Goal: Task Accomplishment & Management: Use online tool/utility

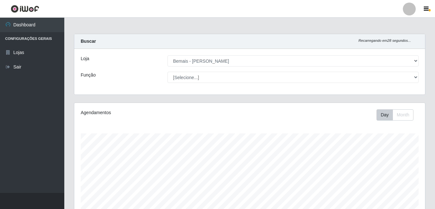
select select "230"
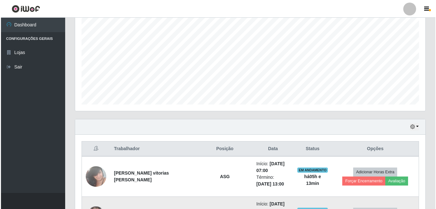
scroll to position [157, 0]
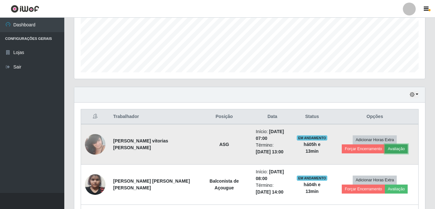
click at [401, 151] on button "Avaliação" at bounding box center [396, 148] width 23 height 9
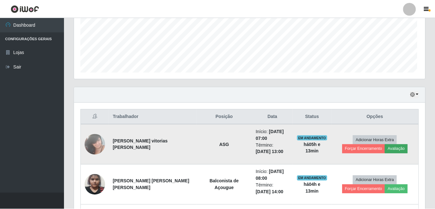
scroll to position [133, 347]
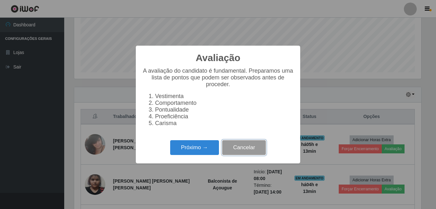
click at [260, 153] on button "Cancelar" at bounding box center [244, 147] width 44 height 15
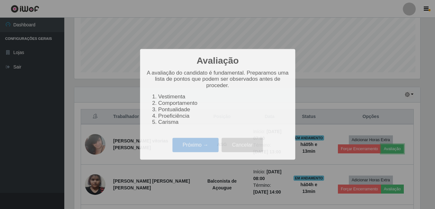
scroll to position [133, 351]
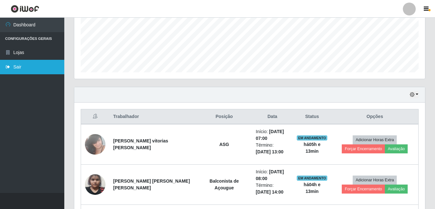
click at [17, 65] on link "Sair" at bounding box center [32, 67] width 64 height 14
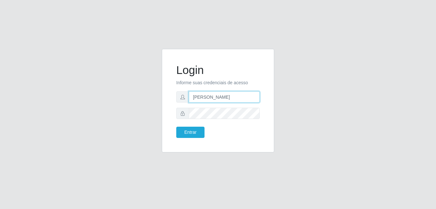
click at [236, 93] on input "[PERSON_NAME]" at bounding box center [224, 96] width 71 height 11
type input "gyovana@bemais"
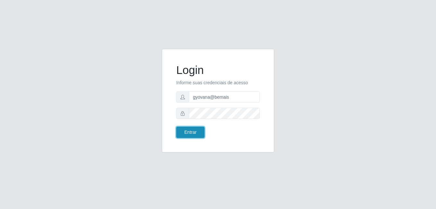
click at [198, 128] on button "Entrar" at bounding box center [190, 132] width 28 height 11
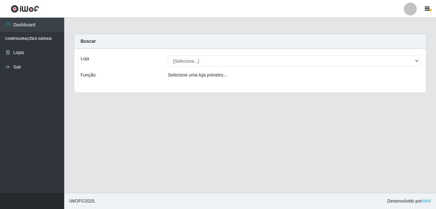
click at [288, 68] on div "Loja [Selecione...] [PERSON_NAME] Função Selecione [PERSON_NAME] primeiro..." at bounding box center [250, 71] width 352 height 44
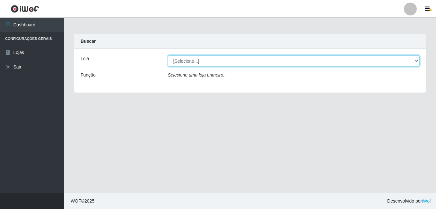
click at [255, 58] on select "[Selecione...] [PERSON_NAME]" at bounding box center [294, 60] width 252 height 11
select select "230"
click at [168, 55] on select "[Selecione...] [PERSON_NAME]" at bounding box center [294, 60] width 252 height 11
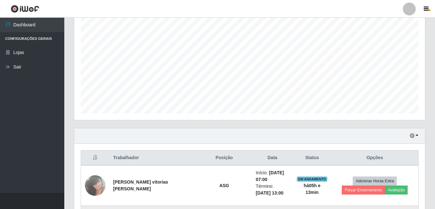
scroll to position [225, 0]
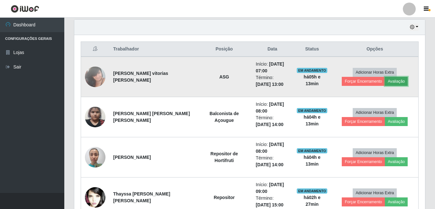
click at [400, 84] on button "Avaliação" at bounding box center [396, 81] width 23 height 9
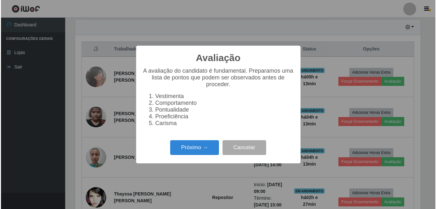
scroll to position [133, 347]
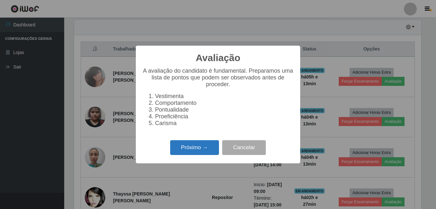
click at [189, 150] on button "Próximo →" at bounding box center [194, 147] width 49 height 15
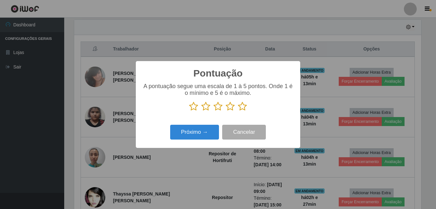
scroll to position [321153, 320939]
click at [240, 108] on icon at bounding box center [242, 107] width 9 height 10
click at [238, 111] on input "radio" at bounding box center [238, 111] width 0 height 0
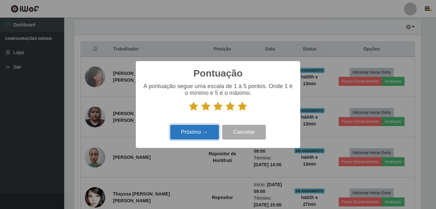
click at [193, 137] on button "Próximo →" at bounding box center [194, 132] width 49 height 15
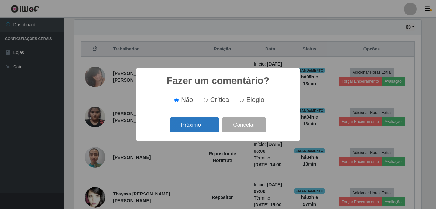
click at [195, 128] on button "Próximo →" at bounding box center [194, 124] width 49 height 15
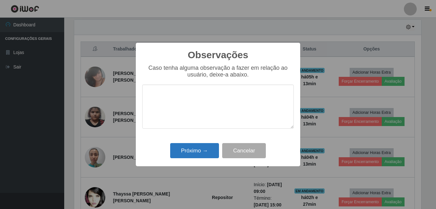
click at [191, 144] on div "Próximo → Cancelar" at bounding box center [218, 150] width 152 height 18
click at [193, 149] on button "Próximo →" at bounding box center [194, 150] width 49 height 15
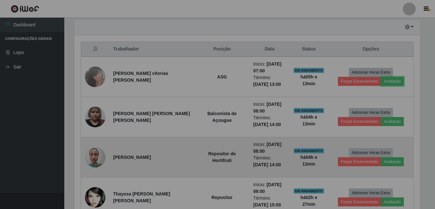
scroll to position [133, 351]
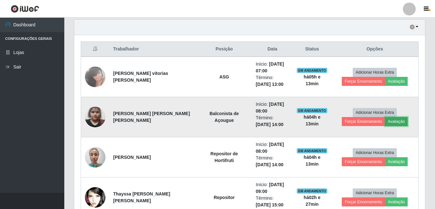
click at [398, 120] on button "Avaliação" at bounding box center [396, 121] width 23 height 9
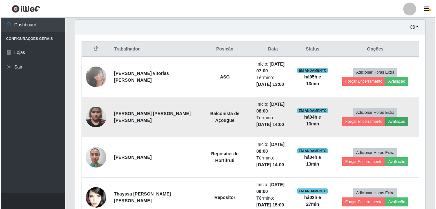
scroll to position [133, 347]
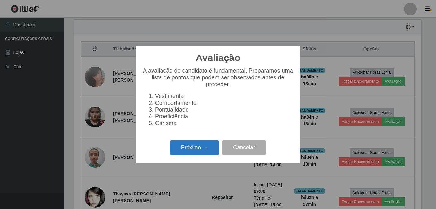
click at [189, 147] on button "Próximo →" at bounding box center [194, 147] width 49 height 15
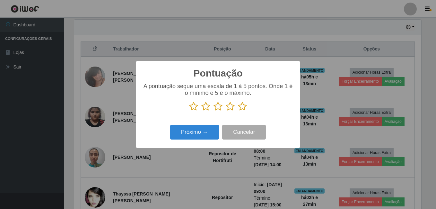
click at [238, 107] on icon at bounding box center [242, 107] width 9 height 10
click at [238, 111] on input "radio" at bounding box center [238, 111] width 0 height 0
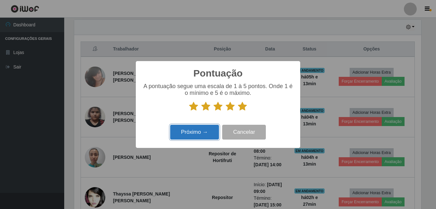
click at [189, 136] on button "Próximo →" at bounding box center [194, 132] width 49 height 15
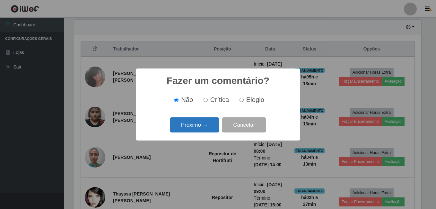
click at [189, 129] on button "Próximo →" at bounding box center [194, 124] width 49 height 15
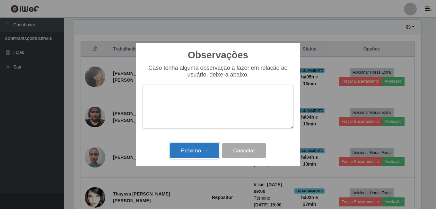
click at [185, 146] on button "Próximo →" at bounding box center [194, 150] width 49 height 15
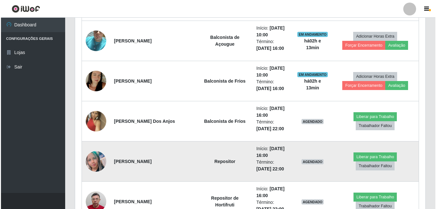
scroll to position [578, 0]
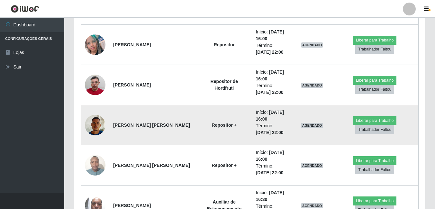
click at [95, 123] on img at bounding box center [95, 124] width 21 height 27
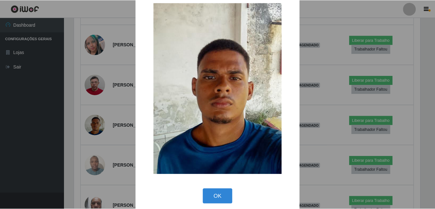
scroll to position [19, 0]
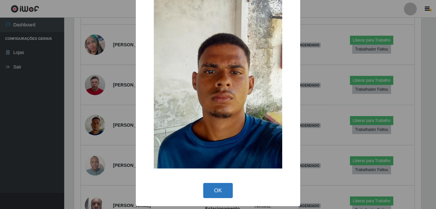
click at [211, 192] on button "OK" at bounding box center [218, 190] width 30 height 15
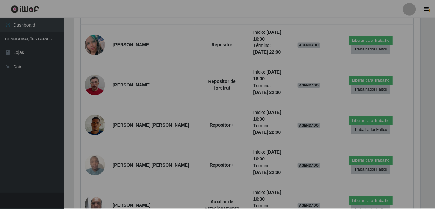
scroll to position [0, 0]
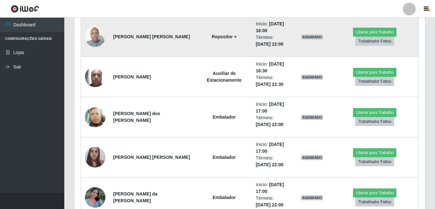
click at [98, 35] on img at bounding box center [95, 36] width 21 height 27
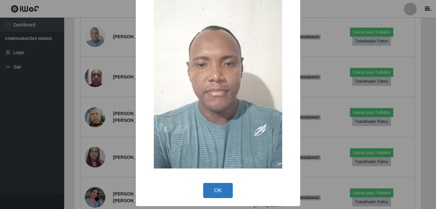
click at [216, 192] on button "OK" at bounding box center [218, 190] width 30 height 15
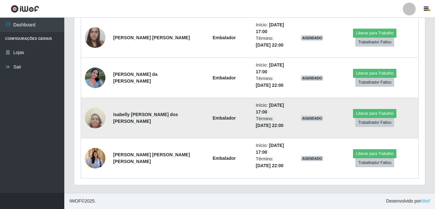
click at [102, 117] on img at bounding box center [95, 118] width 21 height 28
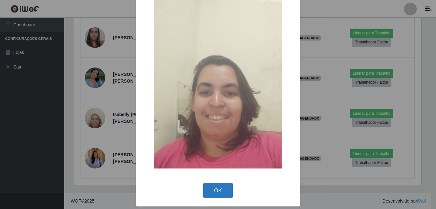
click at [203, 192] on button "OK" at bounding box center [218, 190] width 30 height 15
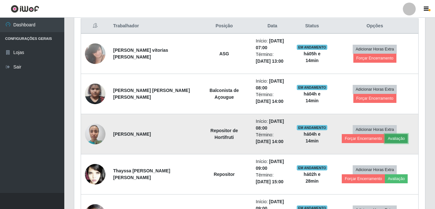
click at [391, 138] on button "Avaliação" at bounding box center [396, 138] width 23 height 9
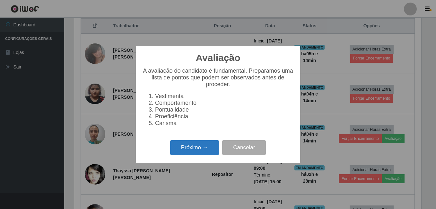
click at [188, 146] on button "Próximo →" at bounding box center [194, 147] width 49 height 15
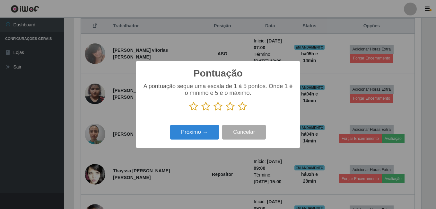
click at [242, 108] on icon at bounding box center [242, 107] width 9 height 10
click at [238, 111] on input "radio" at bounding box center [238, 111] width 0 height 0
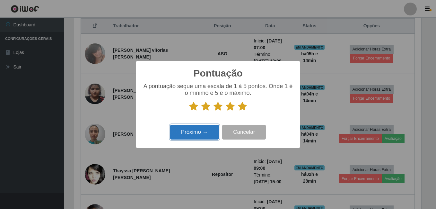
click at [198, 136] on button "Próximo →" at bounding box center [194, 132] width 49 height 15
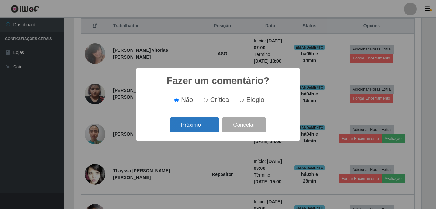
click at [197, 125] on button "Próximo →" at bounding box center [194, 124] width 49 height 15
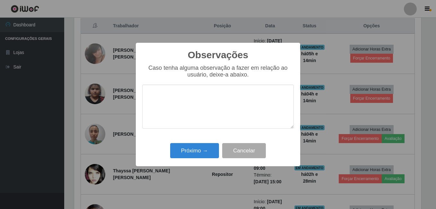
click at [178, 144] on div "Próximo → Cancelar" at bounding box center [218, 150] width 152 height 18
drag, startPoint x: 179, startPoint y: 148, endPoint x: 169, endPoint y: 147, distance: 10.4
click at [179, 149] on button "Próximo →" at bounding box center [194, 150] width 49 height 15
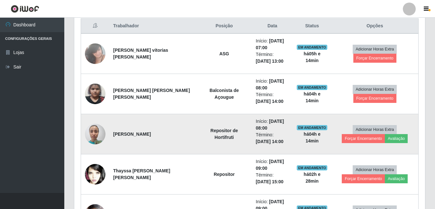
click at [94, 132] on img at bounding box center [95, 133] width 21 height 27
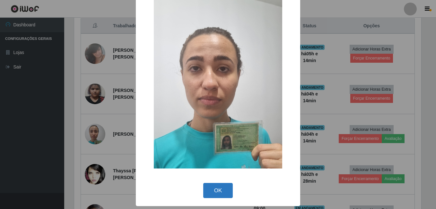
click at [224, 186] on button "OK" at bounding box center [218, 190] width 30 height 15
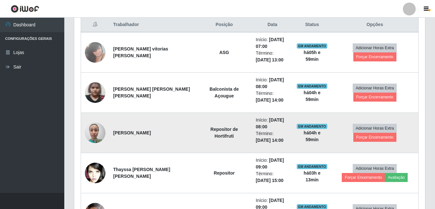
scroll to position [238, 0]
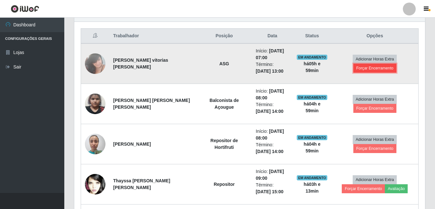
click at [355, 66] on button "Forçar Encerramento" at bounding box center [374, 68] width 43 height 9
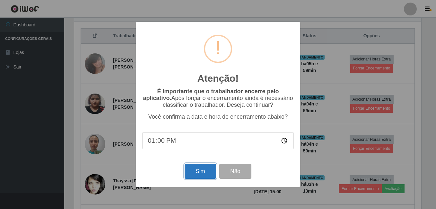
click at [203, 171] on button "Sim" at bounding box center [200, 171] width 31 height 15
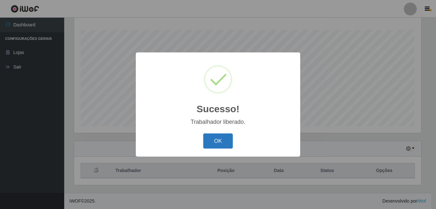
click at [214, 140] on button "OK" at bounding box center [218, 140] width 30 height 15
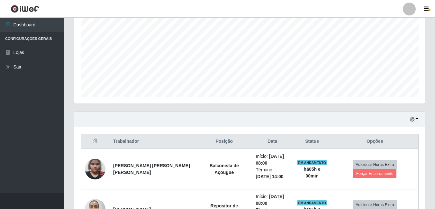
scroll to position [200, 0]
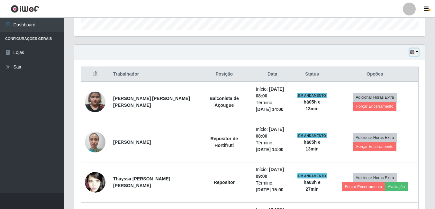
click at [415, 51] on button "button" at bounding box center [413, 52] width 9 height 7
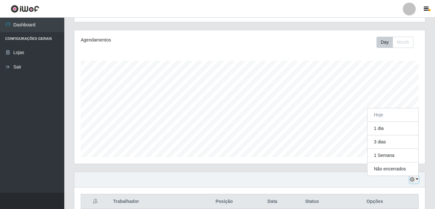
scroll to position [71, 0]
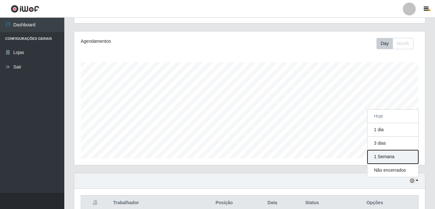
click at [380, 158] on button "1 Semana" at bounding box center [392, 156] width 51 height 13
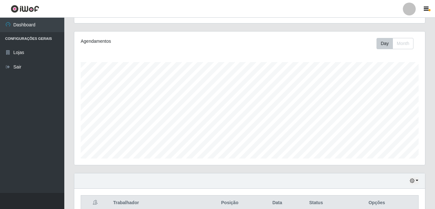
click at [275, 160] on div "Agendamentos Day Month 02/08 Agendamentos 42" at bounding box center [249, 97] width 351 height 133
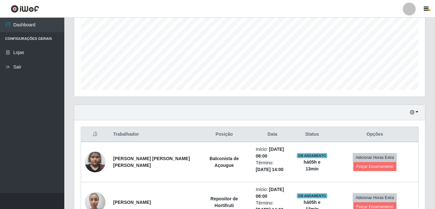
scroll to position [144, 0]
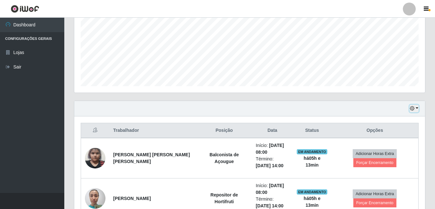
click at [417, 107] on button "button" at bounding box center [413, 108] width 9 height 7
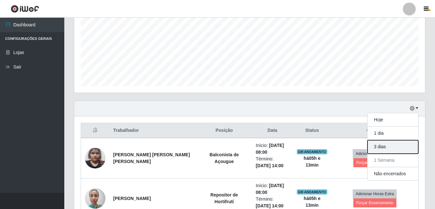
click at [386, 143] on button "3 dias" at bounding box center [392, 146] width 51 height 13
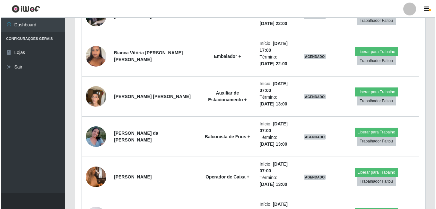
scroll to position [1846, 0]
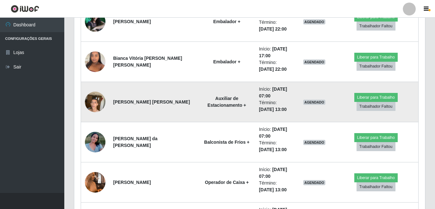
click at [95, 101] on img at bounding box center [95, 101] width 21 height 27
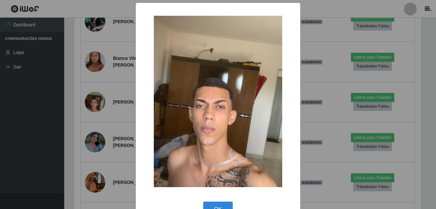
scroll to position [19, 0]
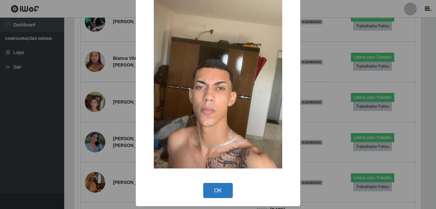
click at [210, 189] on button "OK" at bounding box center [218, 190] width 30 height 15
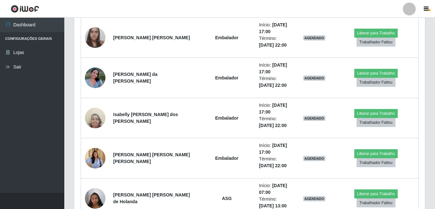
scroll to position [2955, 0]
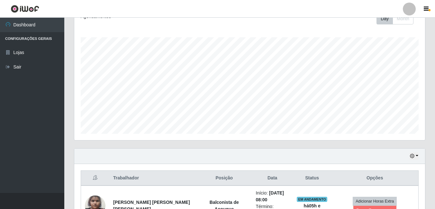
scroll to position [96, 0]
click at [416, 159] on button "button" at bounding box center [413, 155] width 9 height 7
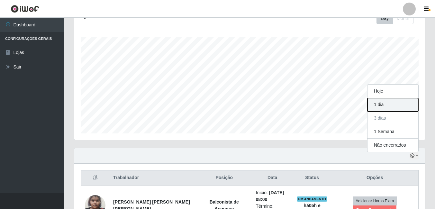
click at [381, 107] on button "1 dia" at bounding box center [392, 104] width 51 height 13
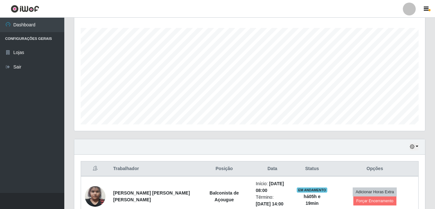
scroll to position [200, 0]
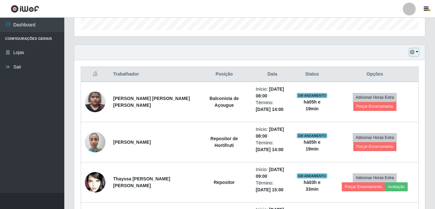
click at [410, 49] on button "button" at bounding box center [413, 52] width 9 height 7
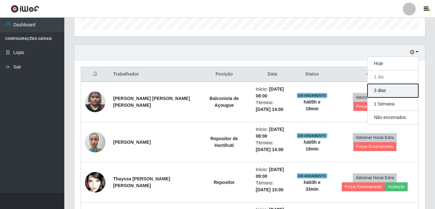
click at [395, 91] on button "3 dias" at bounding box center [392, 90] width 51 height 13
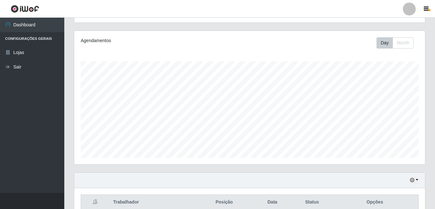
scroll to position [193, 0]
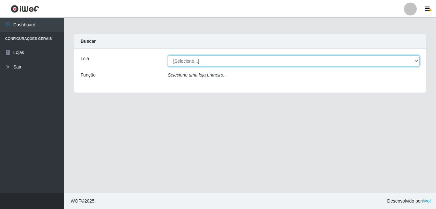
drag, startPoint x: 178, startPoint y: 57, endPoint x: 178, endPoint y: 67, distance: 10.3
click at [178, 58] on select "[Selecione...] [PERSON_NAME]" at bounding box center [294, 60] width 252 height 11
select select "230"
click at [168, 55] on select "[Selecione...] [PERSON_NAME]" at bounding box center [294, 60] width 252 height 11
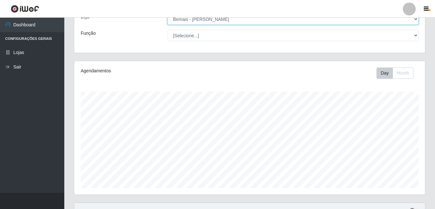
scroll to position [129, 0]
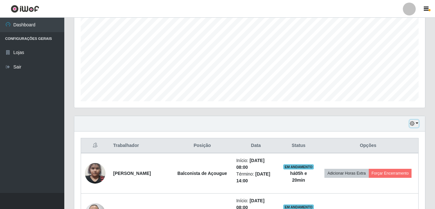
click at [410, 125] on icon "button" at bounding box center [412, 123] width 4 height 4
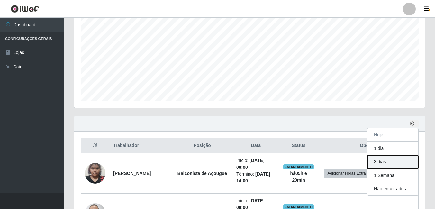
click at [389, 166] on button "3 dias" at bounding box center [392, 161] width 51 height 13
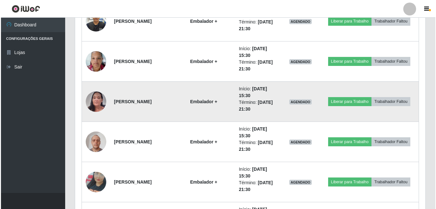
scroll to position [2891, 0]
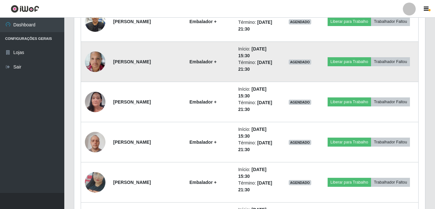
click at [92, 58] on img at bounding box center [95, 61] width 21 height 27
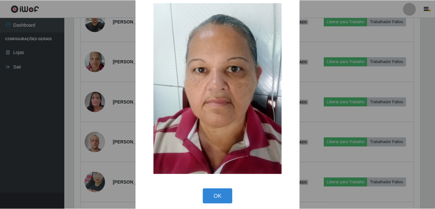
scroll to position [19, 0]
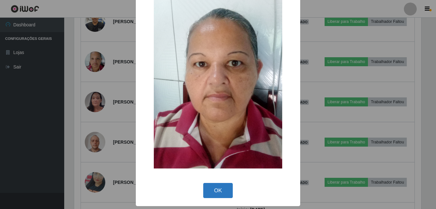
click at [220, 191] on button "OK" at bounding box center [218, 190] width 30 height 15
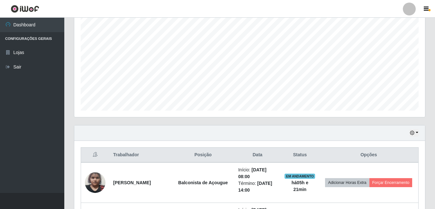
scroll to position [63, 0]
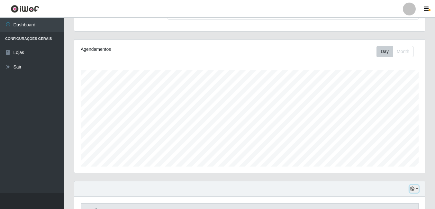
click at [414, 188] on icon "button" at bounding box center [412, 188] width 4 height 4
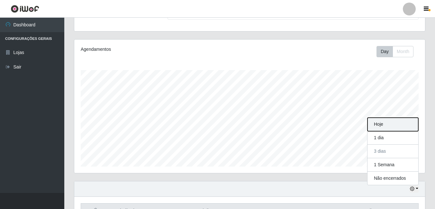
click at [388, 125] on button "Hoje" at bounding box center [392, 124] width 51 height 13
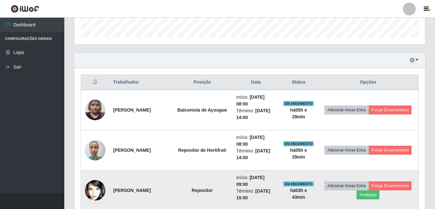
scroll to position [256, 0]
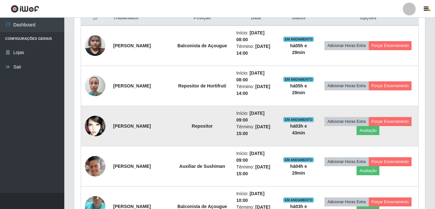
click at [88, 129] on img at bounding box center [95, 126] width 21 height 31
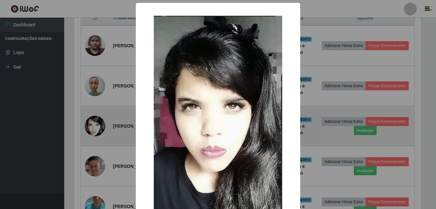
click at [88, 129] on div "× OK Cancel" at bounding box center [218, 104] width 436 height 209
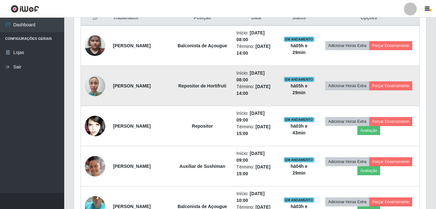
scroll to position [133, 351]
click at [94, 95] on img at bounding box center [95, 85] width 21 height 27
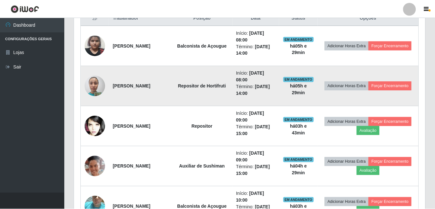
scroll to position [133, 347]
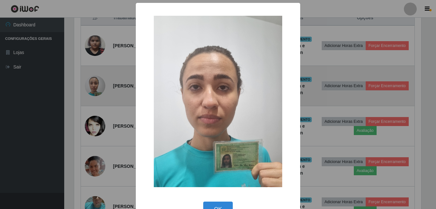
click at [94, 95] on div "× OK Cancel" at bounding box center [218, 104] width 436 height 209
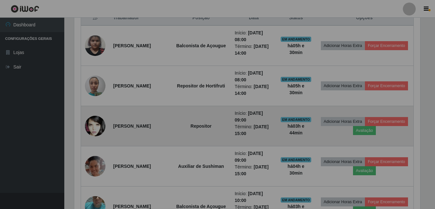
scroll to position [133, 351]
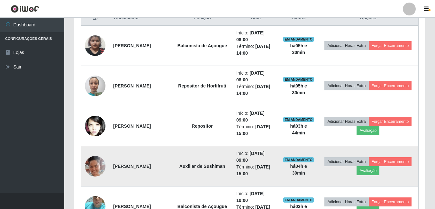
click at [88, 164] on img at bounding box center [95, 166] width 21 height 23
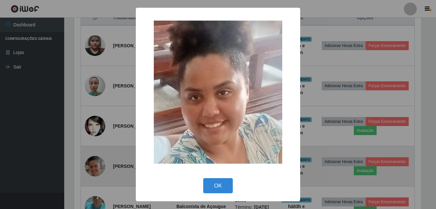
click at [88, 164] on div "× OK Cancel" at bounding box center [218, 104] width 436 height 209
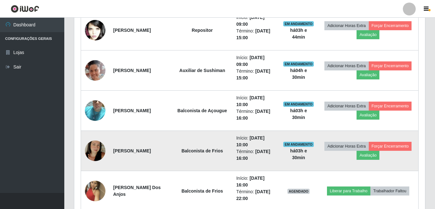
scroll to position [352, 0]
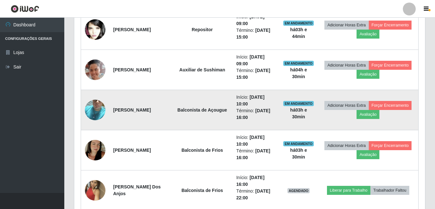
click at [108, 108] on td at bounding box center [95, 110] width 29 height 40
click at [102, 115] on img at bounding box center [95, 110] width 21 height 37
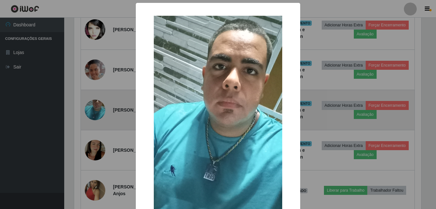
click at [102, 115] on div "× OK Cancel" at bounding box center [218, 104] width 436 height 209
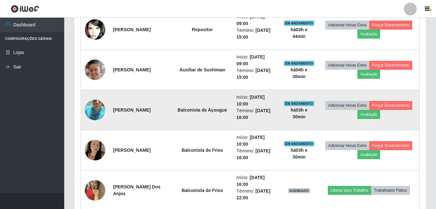
scroll to position [133, 351]
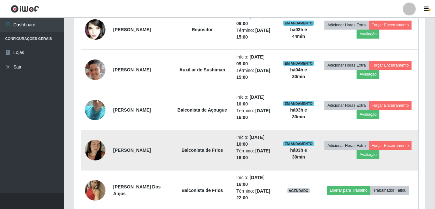
click at [92, 146] on img at bounding box center [95, 150] width 21 height 37
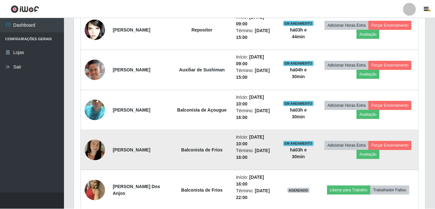
scroll to position [133, 347]
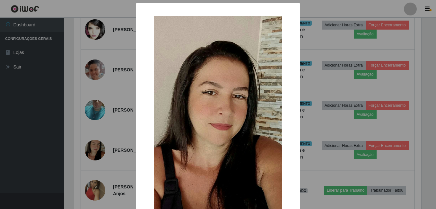
click at [118, 132] on div "× OK Cancel" at bounding box center [218, 104] width 436 height 209
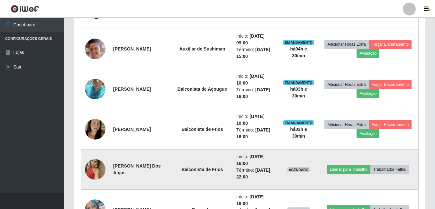
scroll to position [385, 0]
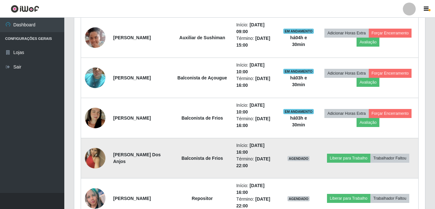
click at [103, 157] on img at bounding box center [95, 158] width 21 height 37
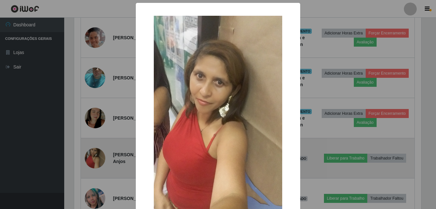
click at [103, 157] on div "× OK Cancel" at bounding box center [218, 104] width 436 height 209
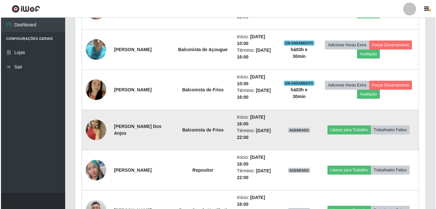
scroll to position [449, 0]
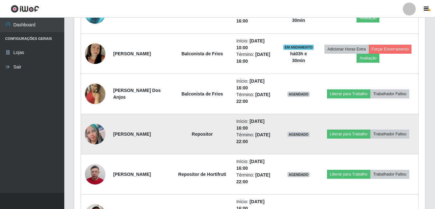
click at [104, 132] on img at bounding box center [95, 134] width 21 height 21
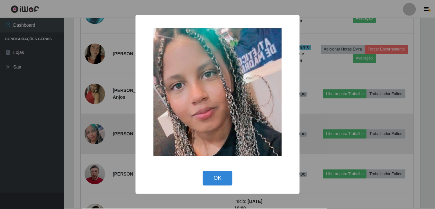
scroll to position [0, 0]
click at [104, 132] on div "× OK Cancel" at bounding box center [218, 104] width 436 height 209
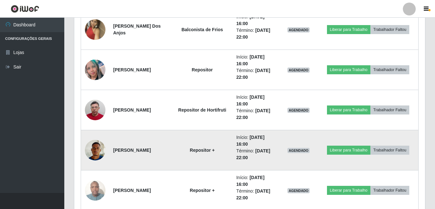
click at [93, 144] on img at bounding box center [95, 149] width 21 height 27
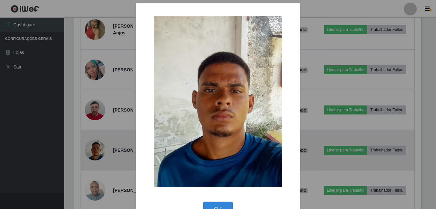
click at [93, 144] on div "× OK Cancel" at bounding box center [218, 104] width 436 height 209
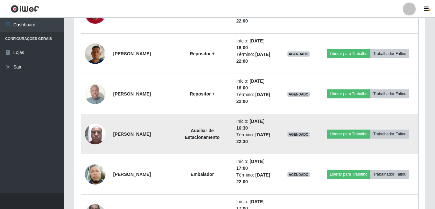
click at [98, 138] on img at bounding box center [95, 133] width 21 height 27
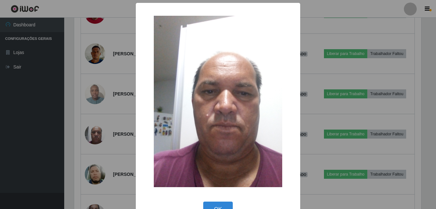
click at [98, 138] on div "× OK Cancel" at bounding box center [218, 104] width 436 height 209
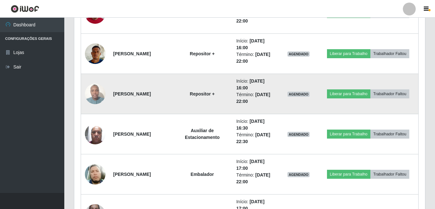
click at [89, 91] on img at bounding box center [95, 93] width 21 height 27
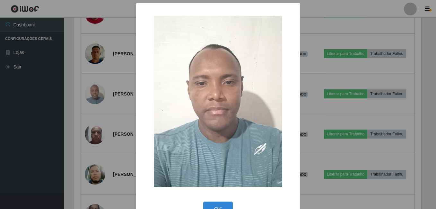
click at [102, 109] on div "× OK Cancel" at bounding box center [218, 104] width 436 height 209
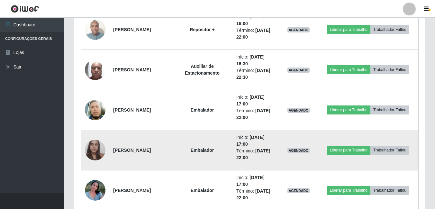
click at [94, 153] on img at bounding box center [95, 149] width 21 height 27
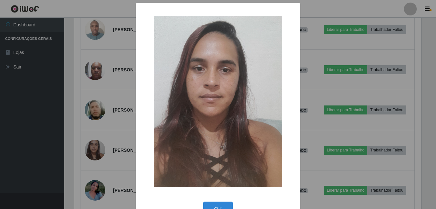
click at [85, 157] on div "× OK Cancel" at bounding box center [218, 104] width 436 height 209
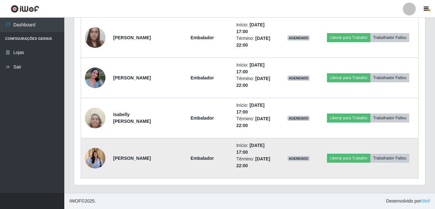
click at [98, 154] on img at bounding box center [95, 158] width 21 height 27
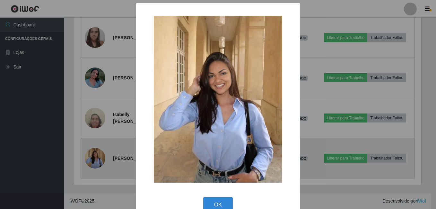
click at [98, 154] on div "× OK Cancel" at bounding box center [218, 104] width 436 height 209
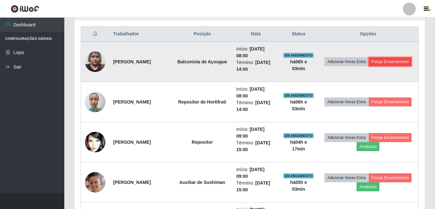
click at [369, 64] on button "Forçar Encerramento" at bounding box center [390, 61] width 43 height 9
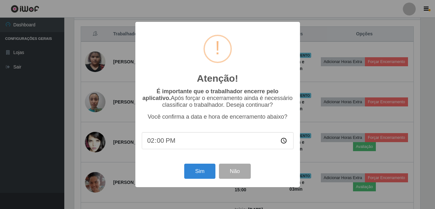
scroll to position [133, 347]
click at [209, 171] on button "Sim" at bounding box center [200, 171] width 31 height 15
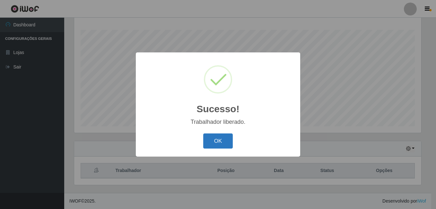
click at [216, 137] on button "OK" at bounding box center [218, 140] width 30 height 15
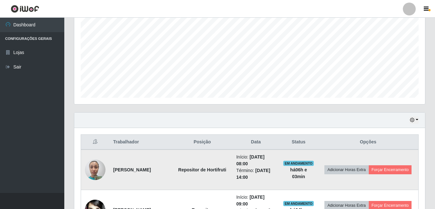
scroll to position [168, 0]
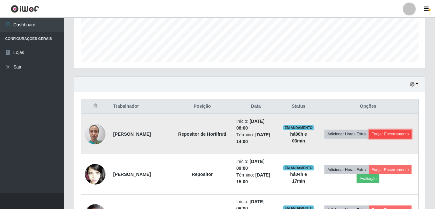
click at [369, 138] on button "Forçar Encerramento" at bounding box center [390, 133] width 43 height 9
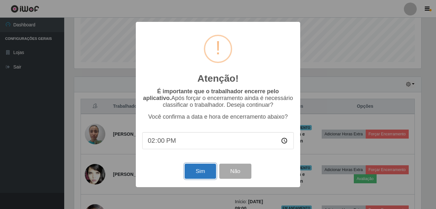
click at [193, 171] on button "Sim" at bounding box center [200, 171] width 31 height 15
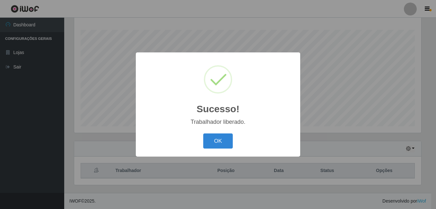
click at [203, 133] on button "OK" at bounding box center [218, 140] width 30 height 15
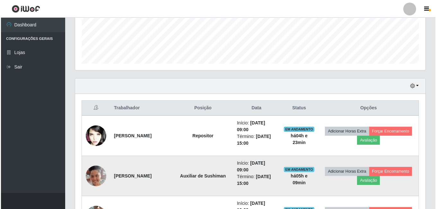
scroll to position [200, 0]
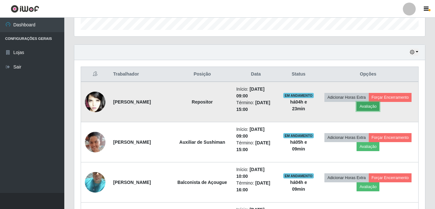
click at [379, 110] on button "Avaliação" at bounding box center [367, 106] width 23 height 9
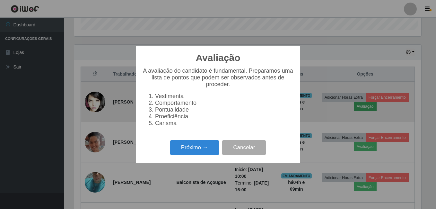
scroll to position [133, 347]
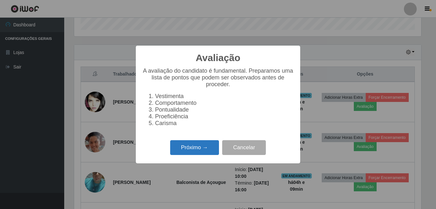
click at [210, 155] on button "Próximo →" at bounding box center [194, 147] width 49 height 15
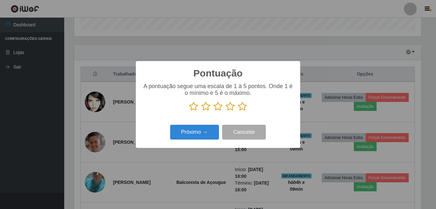
scroll to position [321153, 320939]
click at [240, 105] on icon at bounding box center [242, 107] width 9 height 10
click at [238, 111] on input "radio" at bounding box center [238, 111] width 0 height 0
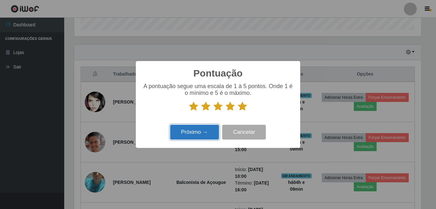
click at [191, 126] on button "Próximo →" at bounding box center [194, 132] width 49 height 15
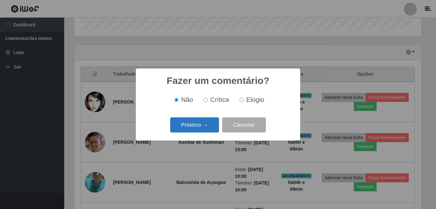
click at [179, 130] on button "Próximo →" at bounding box center [194, 124] width 49 height 15
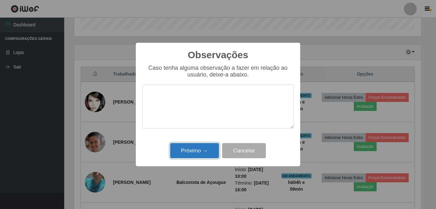
click at [185, 151] on button "Próximo →" at bounding box center [194, 150] width 49 height 15
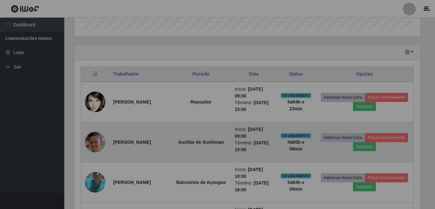
scroll to position [133, 351]
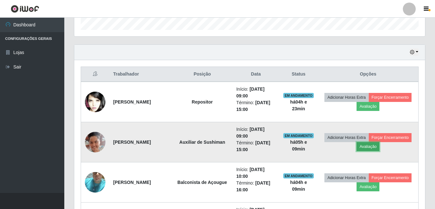
click at [379, 144] on button "Avaliação" at bounding box center [367, 146] width 23 height 9
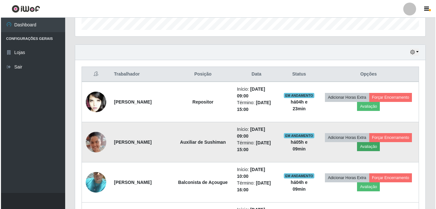
scroll to position [133, 347]
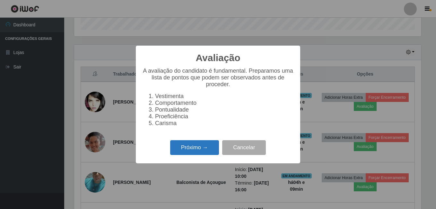
click at [213, 155] on button "Próximo →" at bounding box center [194, 147] width 49 height 15
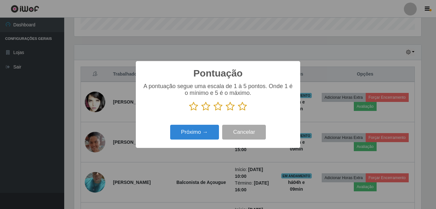
scroll to position [321153, 320939]
click at [242, 107] on icon at bounding box center [242, 107] width 9 height 10
click at [238, 111] on input "radio" at bounding box center [238, 111] width 0 height 0
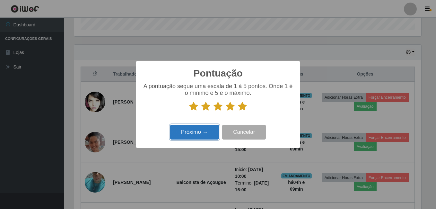
click at [200, 128] on button "Próximo →" at bounding box center [194, 132] width 49 height 15
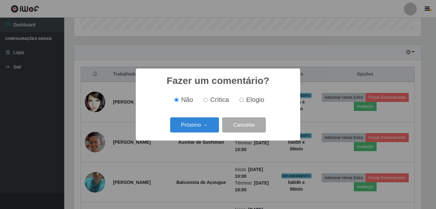
click at [197, 129] on button "Próximo →" at bounding box center [194, 124] width 49 height 15
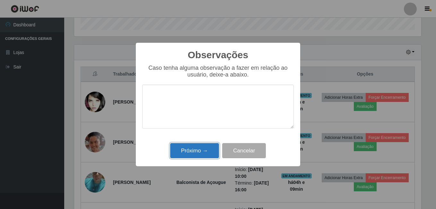
click at [195, 145] on button "Próximo →" at bounding box center [194, 150] width 49 height 15
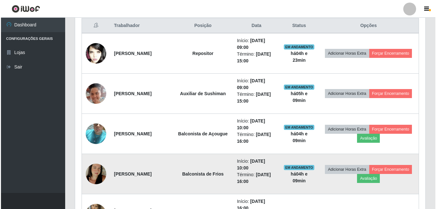
scroll to position [264, 0]
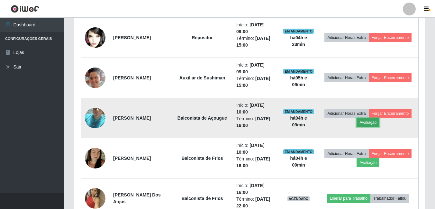
click at [379, 122] on button "Avaliação" at bounding box center [367, 122] width 23 height 9
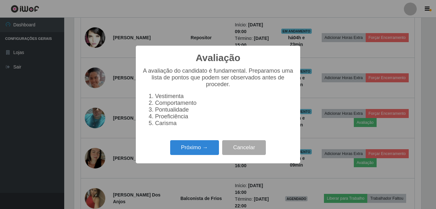
scroll to position [133, 347]
click at [186, 155] on button "Próximo →" at bounding box center [194, 147] width 49 height 15
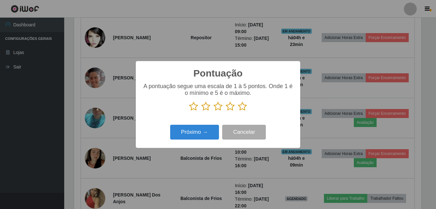
click at [241, 107] on icon at bounding box center [242, 107] width 9 height 10
click at [238, 111] on input "radio" at bounding box center [238, 111] width 0 height 0
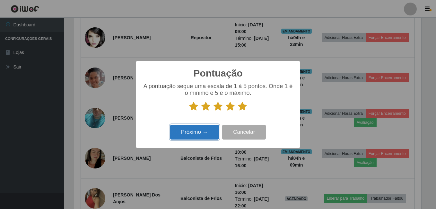
click at [205, 132] on button "Próximo →" at bounding box center [194, 132] width 49 height 15
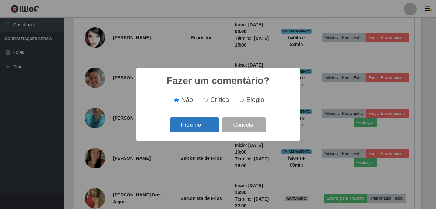
click at [209, 129] on button "Próximo →" at bounding box center [194, 124] width 49 height 15
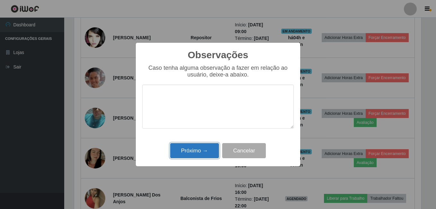
click at [212, 151] on button "Próximo →" at bounding box center [194, 150] width 49 height 15
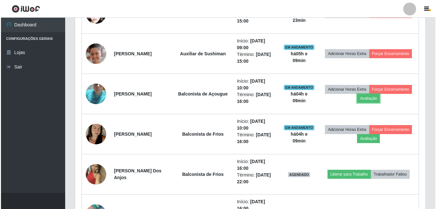
scroll to position [328, 0]
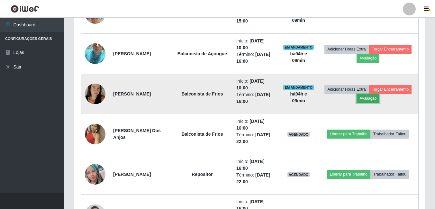
click at [379, 100] on button "Avaliação" at bounding box center [367, 98] width 23 height 9
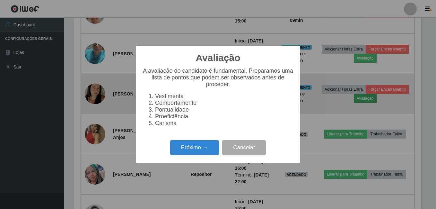
scroll to position [133, 347]
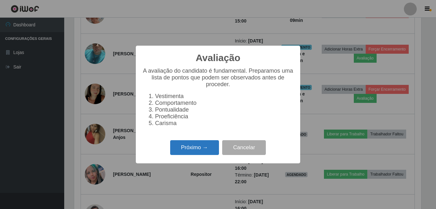
click at [178, 155] on button "Próximo →" at bounding box center [194, 147] width 49 height 15
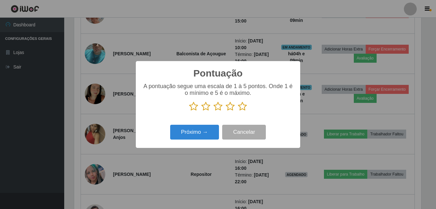
click at [242, 109] on icon at bounding box center [242, 107] width 9 height 10
click at [238, 111] on input "radio" at bounding box center [238, 111] width 0 height 0
click at [168, 136] on div "Próximo → Cancelar" at bounding box center [218, 132] width 152 height 18
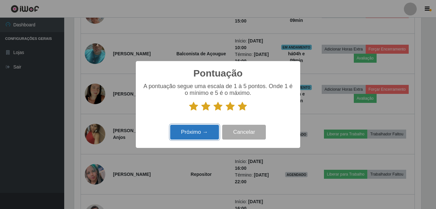
click at [179, 130] on button "Próximo →" at bounding box center [194, 132] width 49 height 15
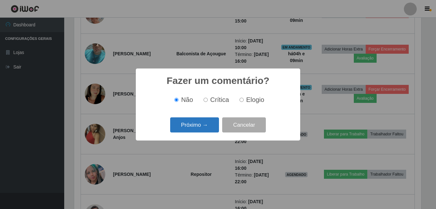
click at [182, 128] on button "Próximo →" at bounding box center [194, 124] width 49 height 15
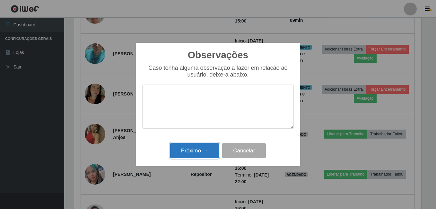
click at [182, 149] on button "Próximo →" at bounding box center [194, 150] width 49 height 15
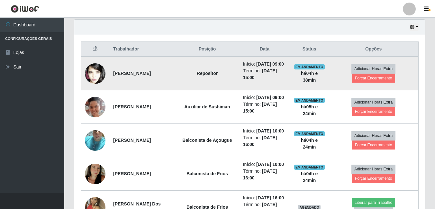
scroll to position [136, 0]
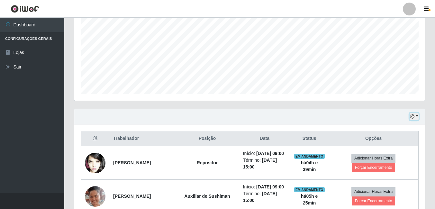
click at [410, 116] on icon "button" at bounding box center [412, 116] width 4 height 4
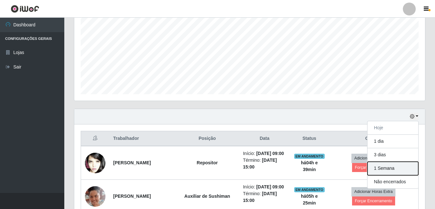
click at [389, 169] on button "1 Semana" at bounding box center [392, 168] width 51 height 13
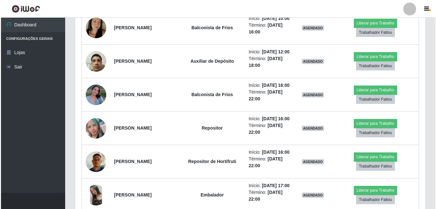
scroll to position [1003, 0]
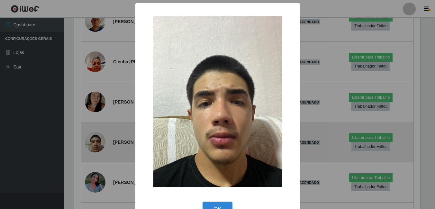
scroll to position [133, 347]
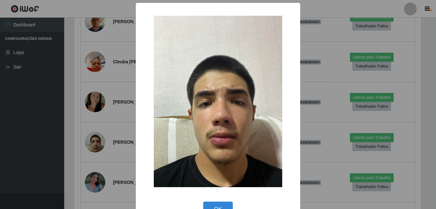
click at [82, 141] on div "× OK Cancel" at bounding box center [218, 104] width 436 height 209
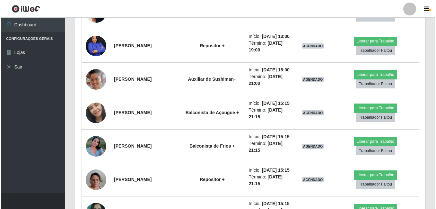
scroll to position [1999, 0]
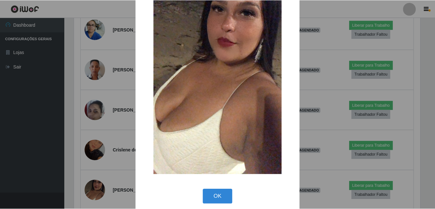
scroll to position [76, 0]
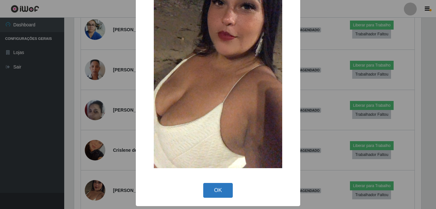
click at [219, 193] on button "OK" at bounding box center [218, 190] width 30 height 15
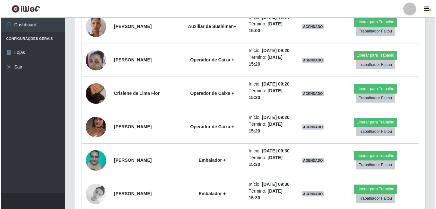
scroll to position [1646, 0]
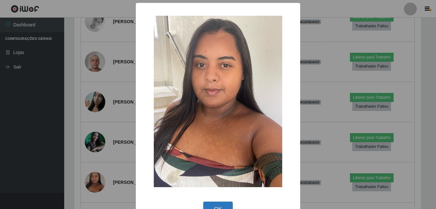
click at [210, 203] on button "OK" at bounding box center [218, 208] width 30 height 15
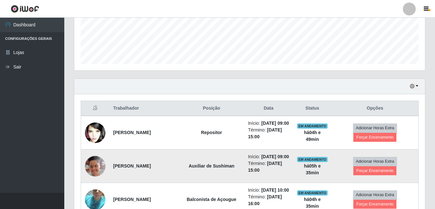
scroll to position [96, 0]
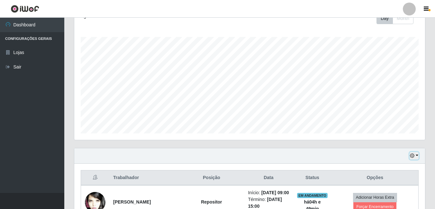
click at [418, 157] on button "button" at bounding box center [413, 155] width 9 height 7
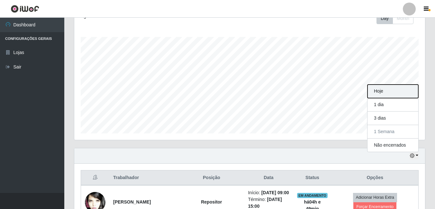
click at [387, 93] on button "Hoje" at bounding box center [392, 90] width 51 height 13
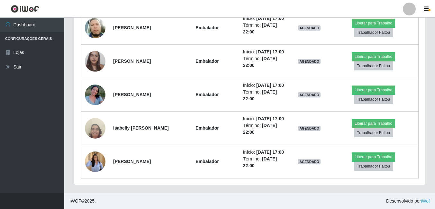
scroll to position [706, 0]
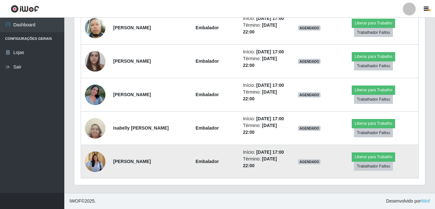
click at [93, 164] on img at bounding box center [95, 161] width 21 height 27
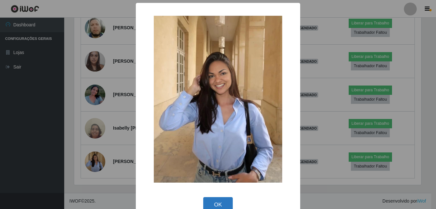
click at [214, 202] on button "OK" at bounding box center [218, 204] width 30 height 15
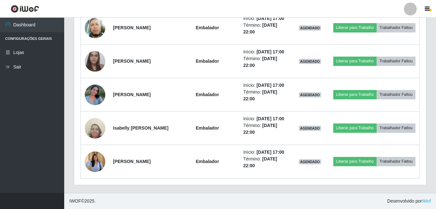
scroll to position [133, 351]
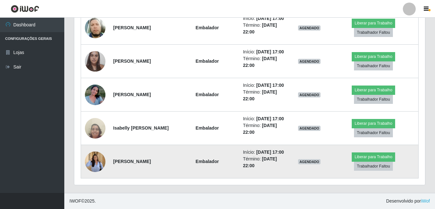
click at [97, 162] on img at bounding box center [95, 161] width 21 height 27
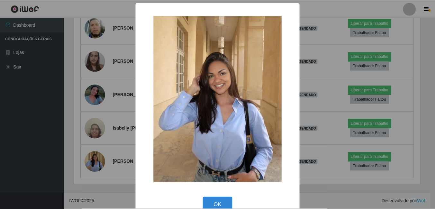
scroll to position [133, 347]
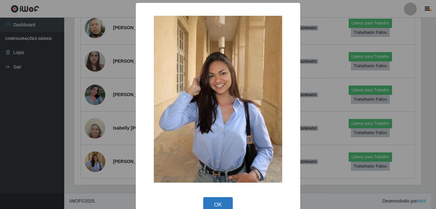
click at [223, 205] on button "OK" at bounding box center [218, 204] width 30 height 15
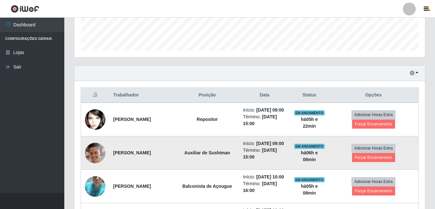
scroll to position [225, 0]
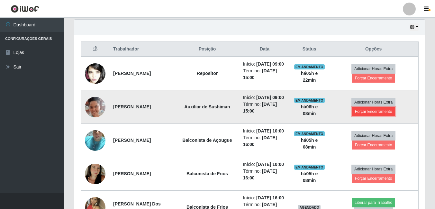
click at [360, 116] on button "Forçar Encerramento" at bounding box center [373, 111] width 43 height 9
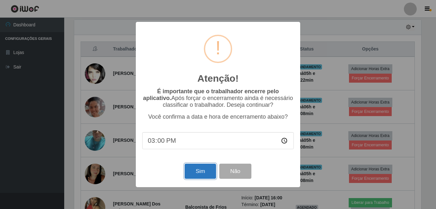
click at [203, 174] on button "Sim" at bounding box center [200, 171] width 31 height 15
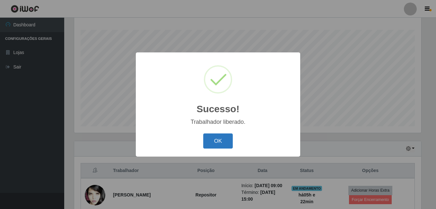
click at [217, 145] on button "OK" at bounding box center [218, 140] width 30 height 15
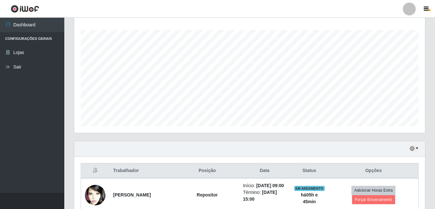
scroll to position [168, 0]
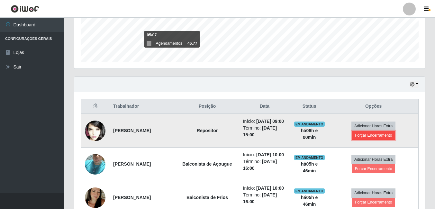
click at [361, 139] on button "Forçar Encerramento" at bounding box center [373, 135] width 43 height 9
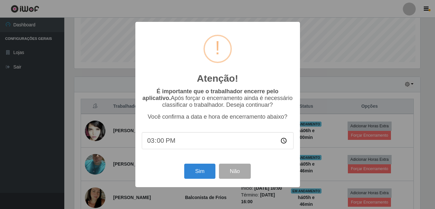
scroll to position [133, 347]
type input "15:46"
click at [171, 159] on div "Atenção! × É importante que o trabalhador encerre pelo aplicativo. Após forçar …" at bounding box center [218, 104] width 164 height 165
click at [196, 173] on button "Sim" at bounding box center [200, 171] width 31 height 15
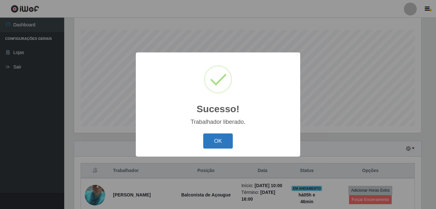
click at [229, 138] on button "OK" at bounding box center [218, 140] width 30 height 15
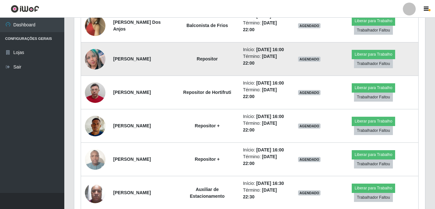
scroll to position [328, 0]
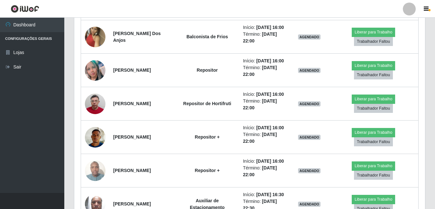
click at [47, 185] on ul "Dashboard Configurações Gerais Lojas Sair" at bounding box center [32, 105] width 64 height 175
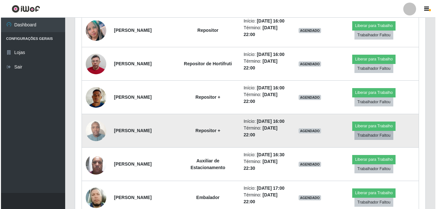
scroll to position [393, 0]
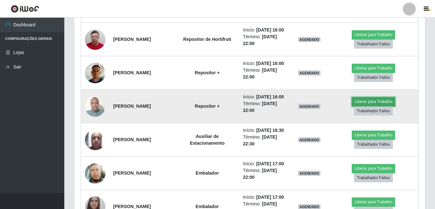
click at [370, 106] on button "Liberar para Trabalho" at bounding box center [372, 101] width 43 height 9
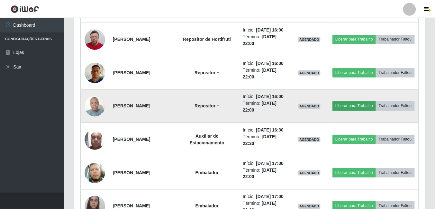
scroll to position [133, 347]
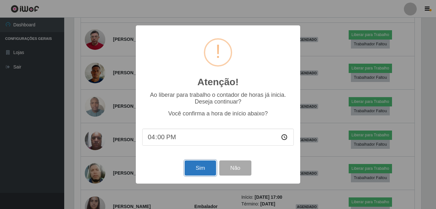
click at [195, 168] on button "Sim" at bounding box center [200, 167] width 31 height 15
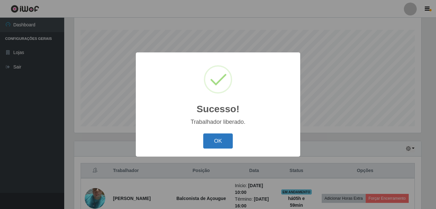
click at [226, 143] on button "OK" at bounding box center [218, 140] width 30 height 15
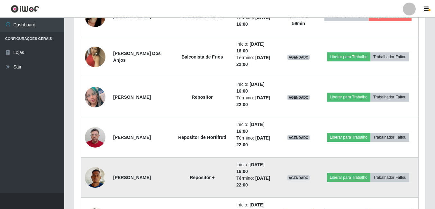
scroll to position [360, 0]
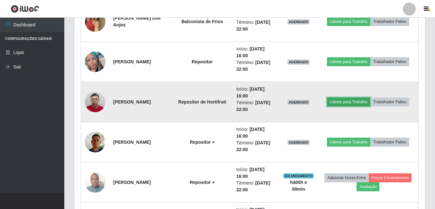
click at [354, 101] on button "Liberar para Trabalho" at bounding box center [348, 101] width 43 height 9
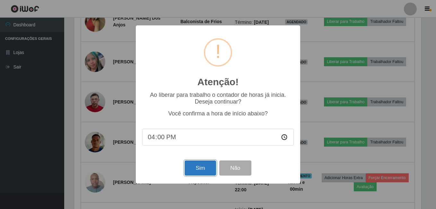
click at [197, 170] on button "Sim" at bounding box center [200, 167] width 31 height 15
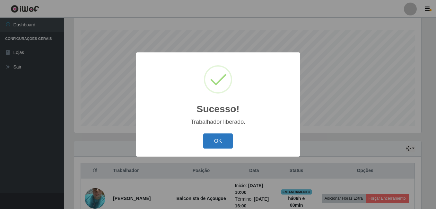
click at [208, 139] on button "OK" at bounding box center [218, 140] width 30 height 15
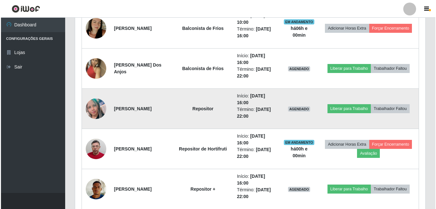
scroll to position [328, 0]
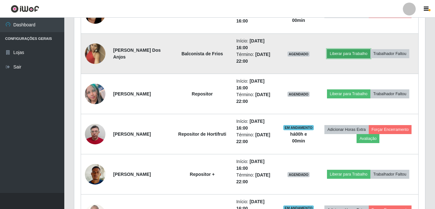
click at [353, 52] on button "Liberar para Trabalho" at bounding box center [348, 53] width 43 height 9
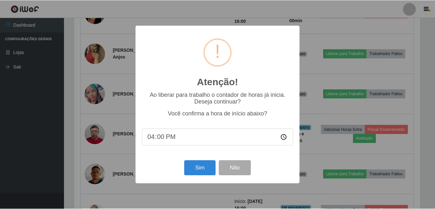
scroll to position [133, 347]
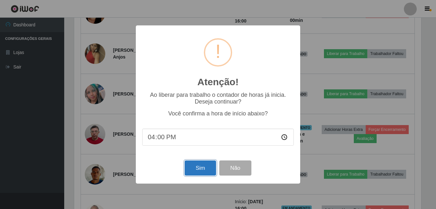
click at [196, 165] on button "Sim" at bounding box center [200, 167] width 31 height 15
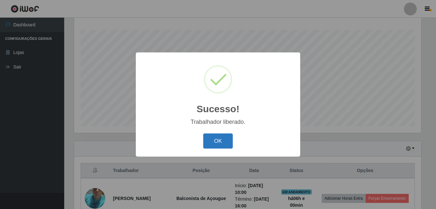
click at [222, 143] on button "OK" at bounding box center [218, 140] width 30 height 15
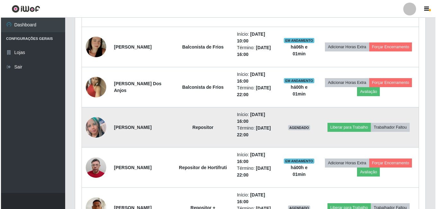
scroll to position [296, 0]
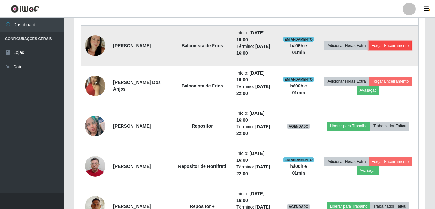
click at [381, 50] on button "Forçar Encerramento" at bounding box center [390, 45] width 43 height 9
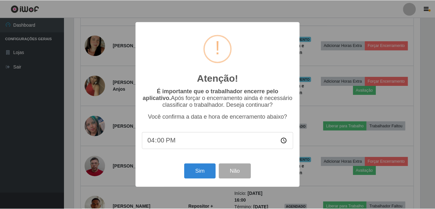
scroll to position [133, 347]
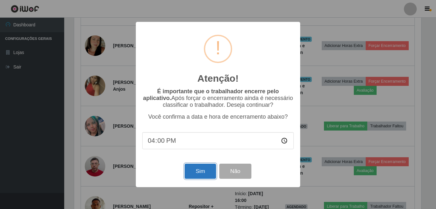
click at [197, 172] on button "Sim" at bounding box center [200, 171] width 31 height 15
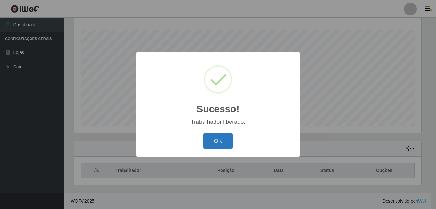
click at [218, 145] on button "OK" at bounding box center [218, 140] width 30 height 15
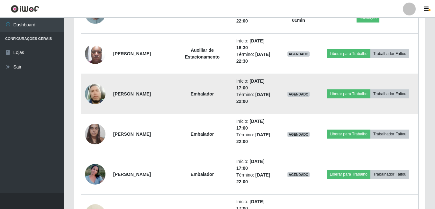
scroll to position [521, 0]
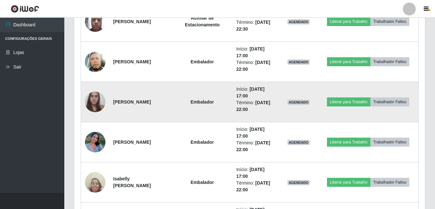
click at [93, 100] on img at bounding box center [95, 101] width 21 height 27
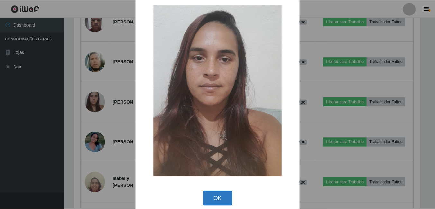
scroll to position [19, 0]
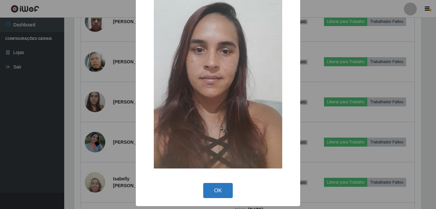
click at [212, 190] on button "OK" at bounding box center [218, 190] width 30 height 15
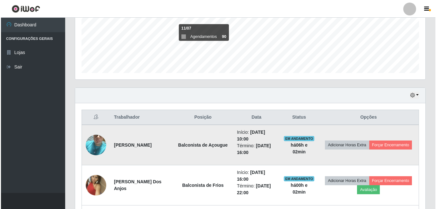
scroll to position [168, 0]
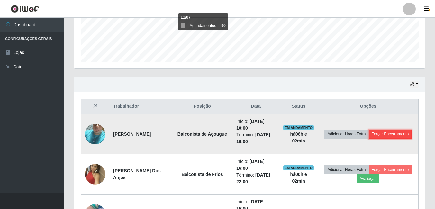
click at [370, 136] on button "Forçar Encerramento" at bounding box center [390, 133] width 43 height 9
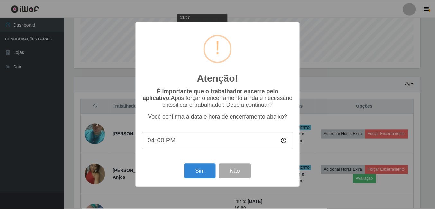
scroll to position [133, 347]
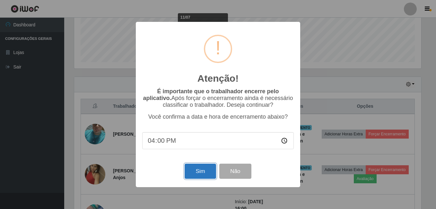
click at [209, 173] on button "Sim" at bounding box center [200, 171] width 31 height 15
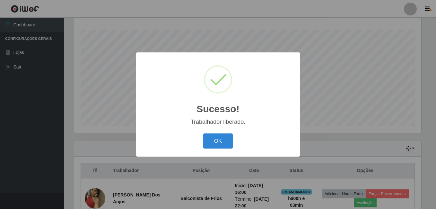
click at [204, 134] on div "OK Cancel" at bounding box center [218, 141] width 152 height 18
click at [217, 141] on button "OK" at bounding box center [218, 140] width 30 height 15
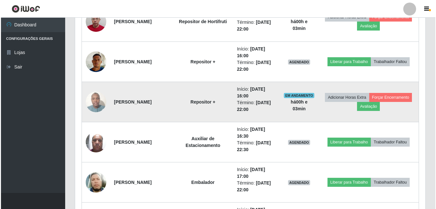
scroll to position [296, 0]
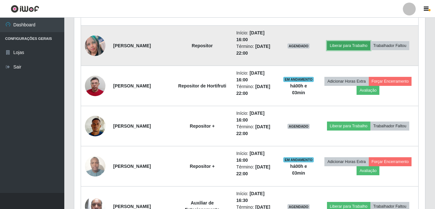
click at [344, 46] on button "Liberar para Trabalho" at bounding box center [348, 45] width 43 height 9
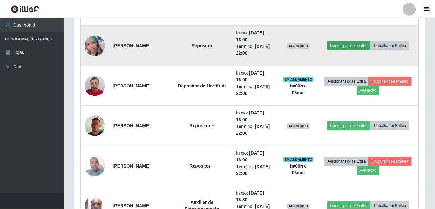
scroll to position [133, 347]
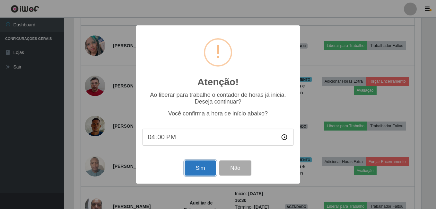
click at [197, 167] on button "Sim" at bounding box center [200, 167] width 31 height 15
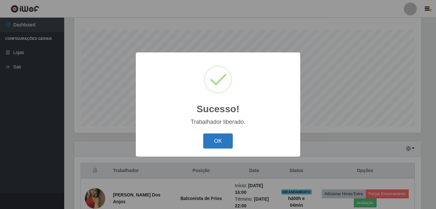
click at [222, 142] on button "OK" at bounding box center [218, 140] width 30 height 15
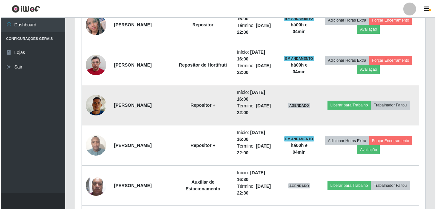
scroll to position [328, 0]
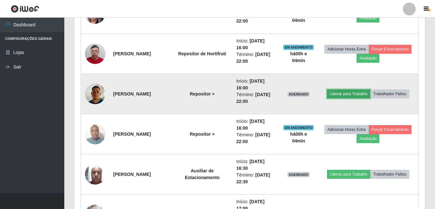
click at [355, 93] on button "Liberar para Trabalho" at bounding box center [348, 93] width 43 height 9
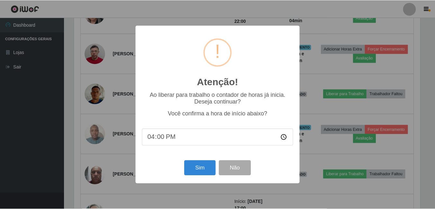
scroll to position [133, 347]
click at [209, 172] on button "Sim" at bounding box center [200, 167] width 31 height 15
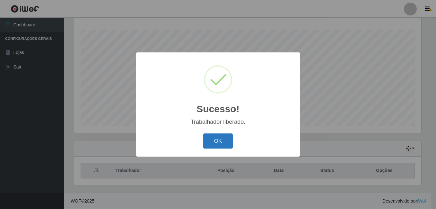
click at [221, 145] on button "OK" at bounding box center [218, 140] width 30 height 15
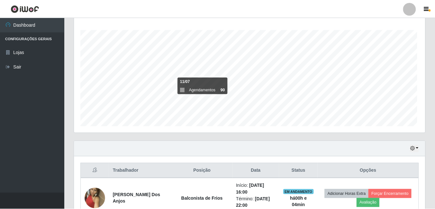
scroll to position [133, 351]
